Goal: Information Seeking & Learning: Find specific fact

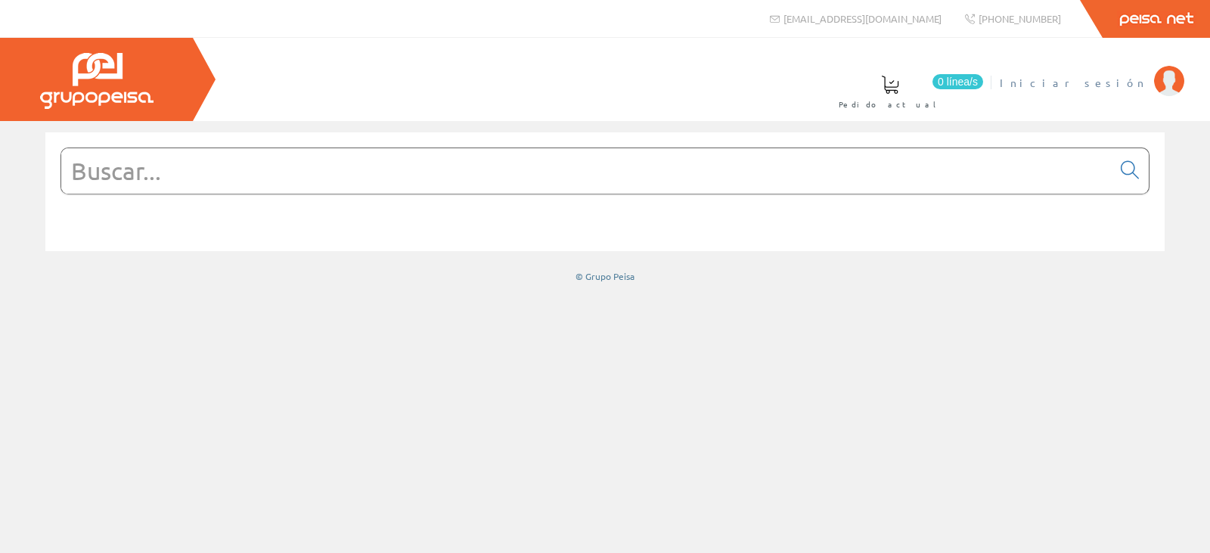
click at [1126, 79] on span "Iniciar sesión" at bounding box center [1073, 82] width 147 height 15
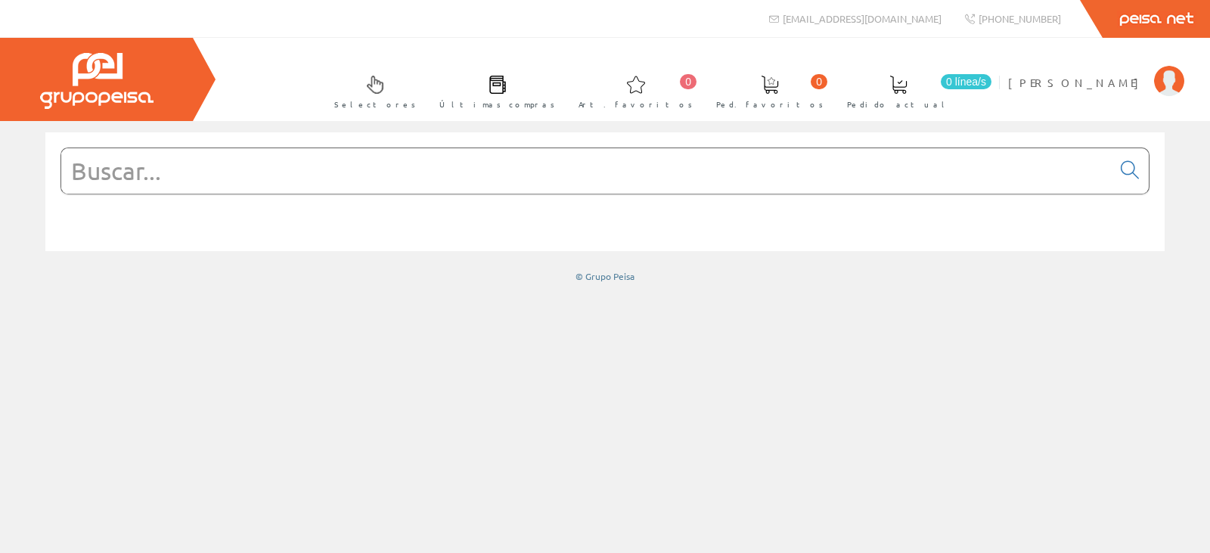
click at [505, 172] on input "text" at bounding box center [586, 170] width 1051 height 45
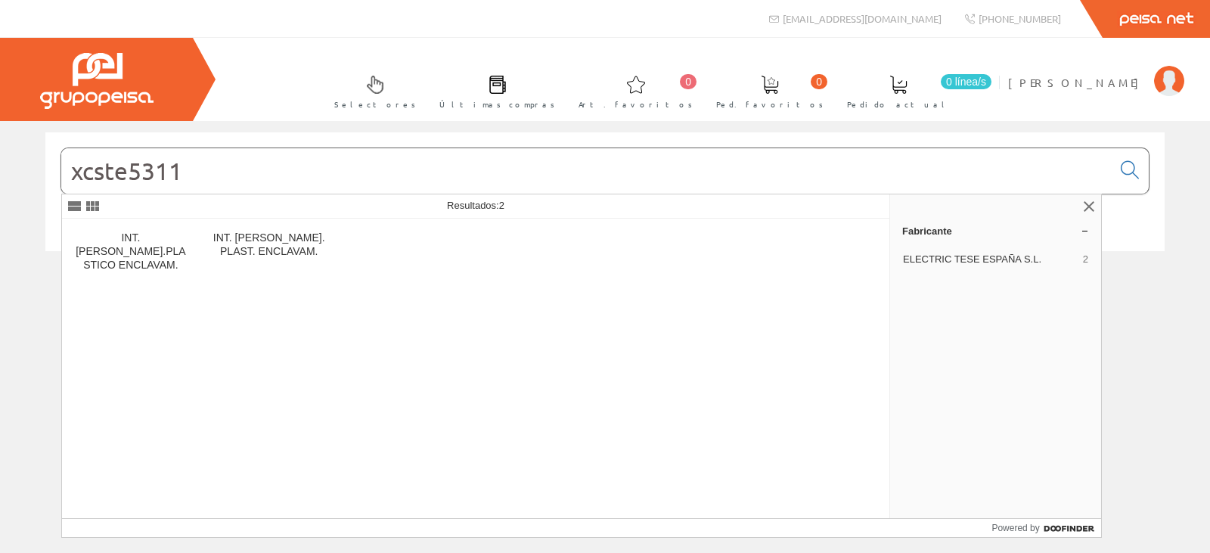
type input "xcste5311"
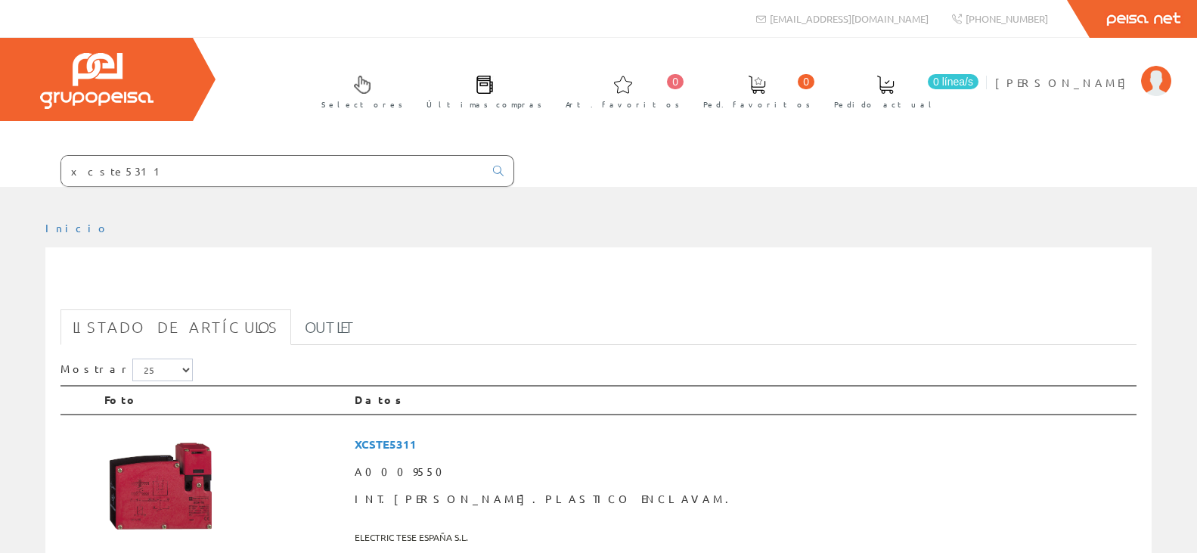
click at [120, 250] on div "xcste5311 Listado de artículos Outlet Mostrar 5 15 25 50 Foto Datos" at bounding box center [598, 431] width 1107 height 368
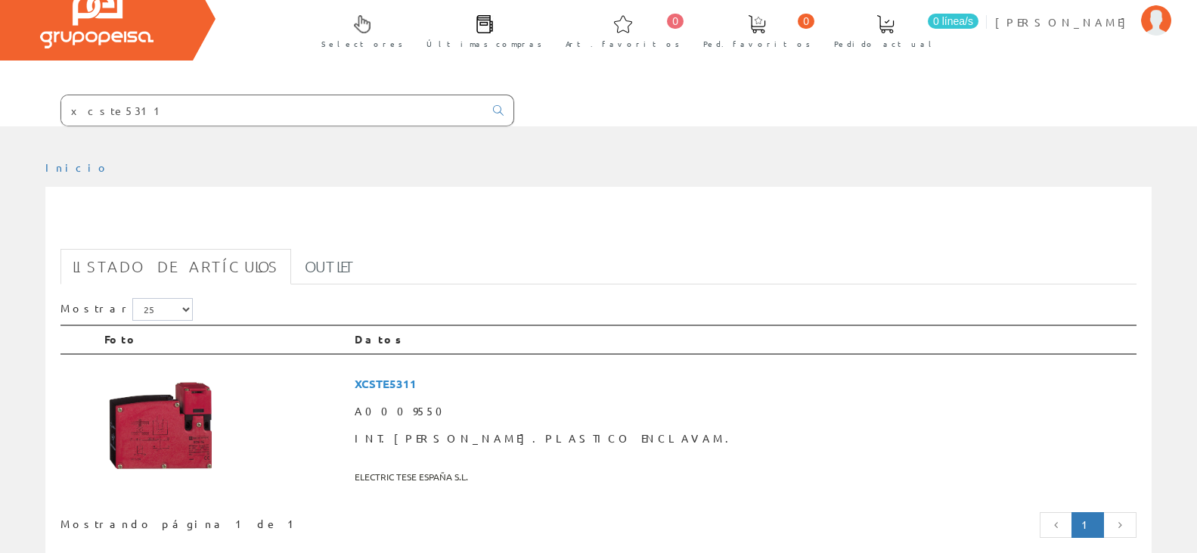
scroll to position [151, 0]
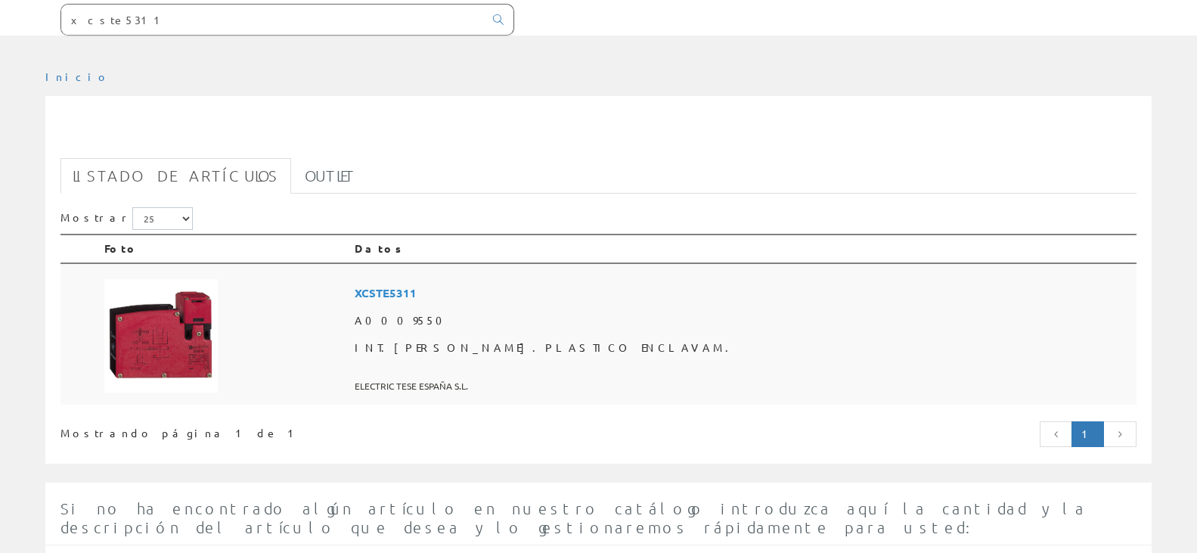
click at [181, 322] on img at bounding box center [160, 335] width 113 height 113
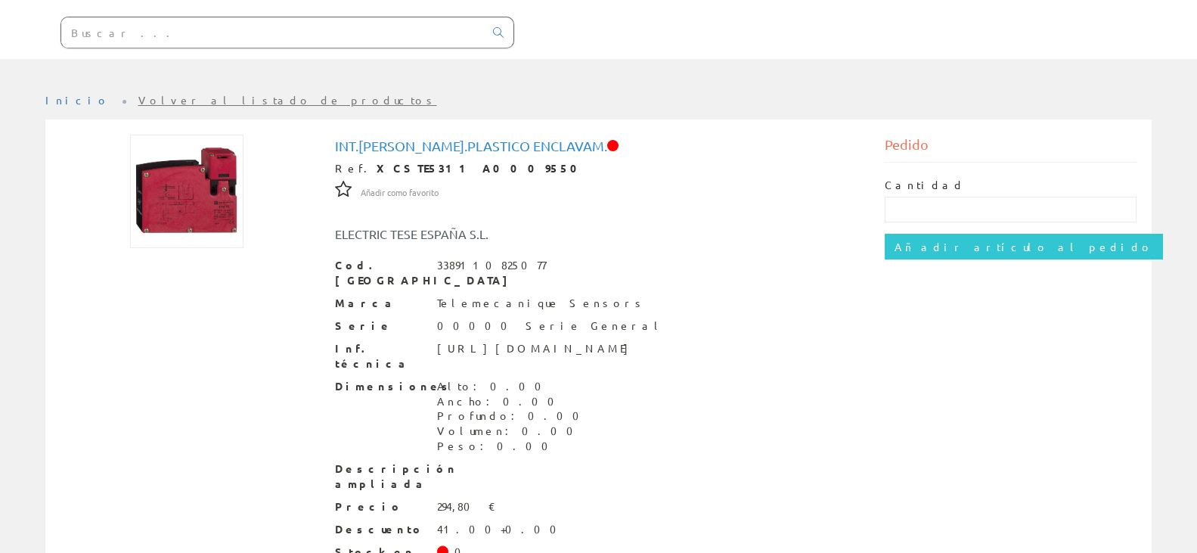
scroll to position [151, 0]
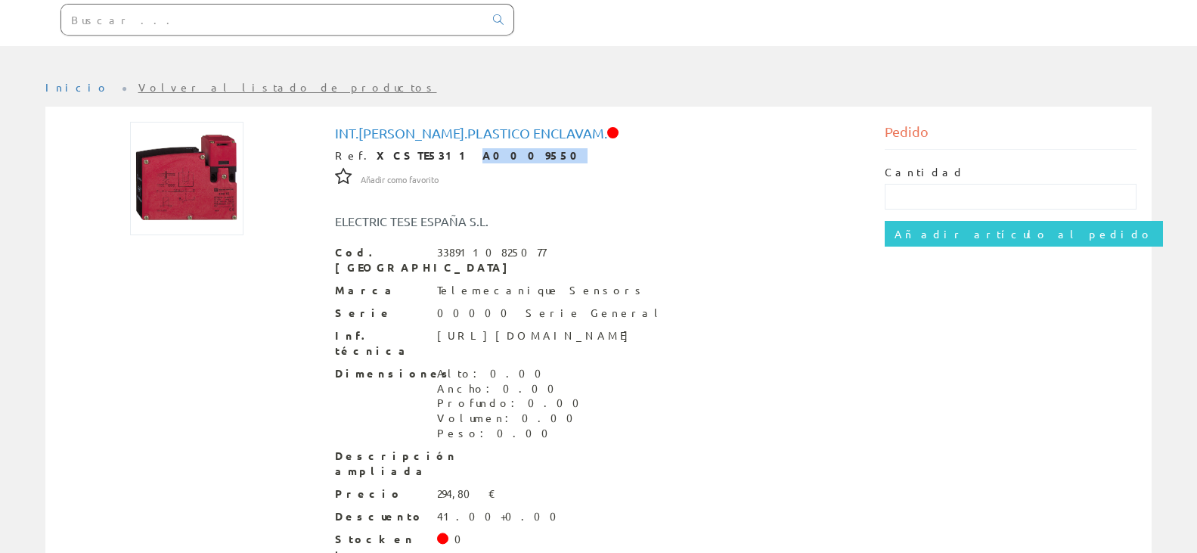
drag, startPoint x: 416, startPoint y: 152, endPoint x: 470, endPoint y: 155, distance: 53.8
click at [470, 155] on div "Ref. XCSTE5311 A0009550" at bounding box center [598, 155] width 527 height 15
copy strong "A0009550"
